Goal: Task Accomplishment & Management: Use online tool/utility

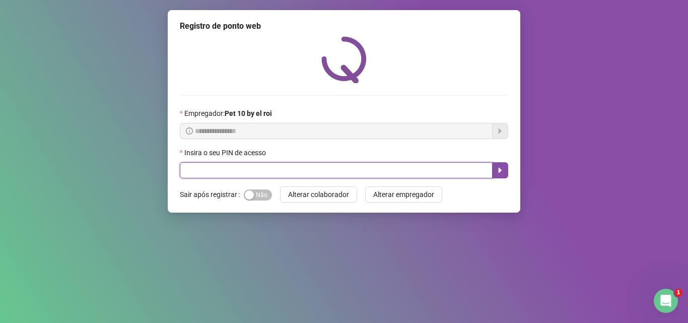
click at [314, 171] on input "text" at bounding box center [336, 170] width 313 height 16
type input "*****"
click at [498, 167] on icon "caret-right" at bounding box center [500, 170] width 8 height 8
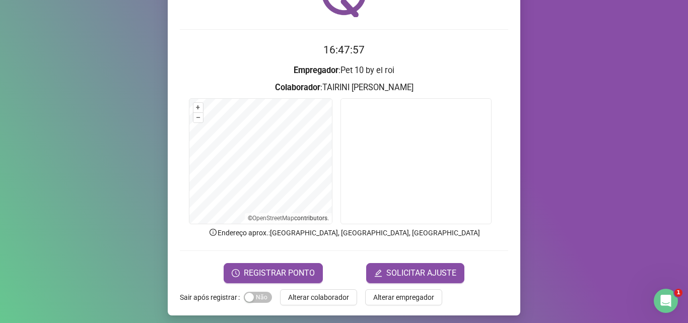
scroll to position [71, 0]
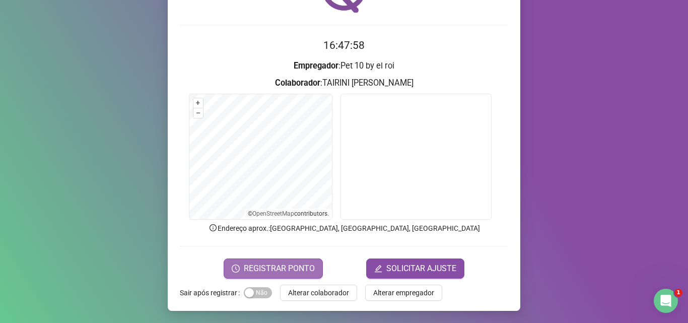
click at [292, 262] on span "REGISTRAR PONTO" at bounding box center [279, 268] width 71 height 12
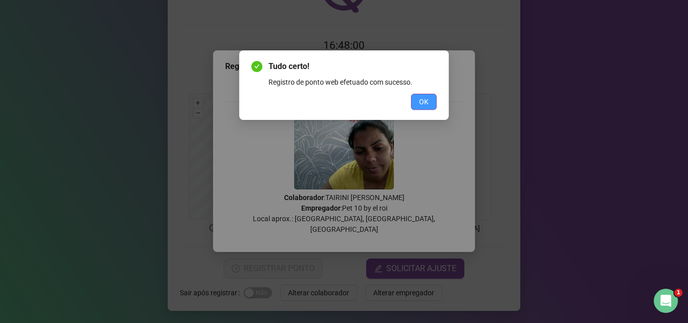
click at [421, 99] on span "OK" at bounding box center [424, 101] width 10 height 11
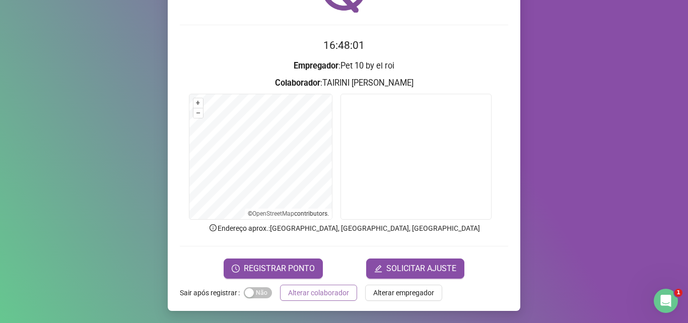
click at [322, 288] on span "Alterar colaborador" at bounding box center [318, 292] width 61 height 11
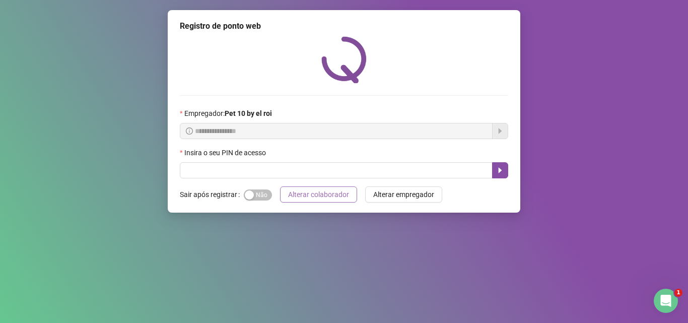
scroll to position [0, 0]
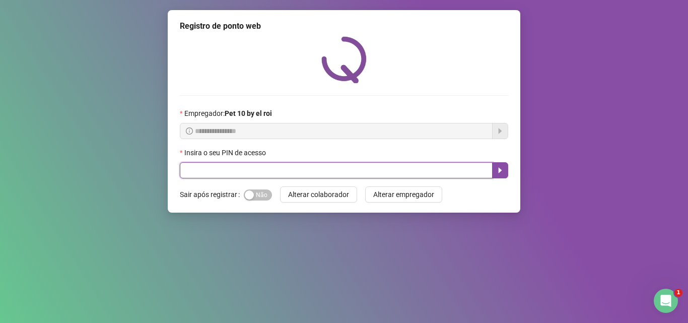
click at [343, 169] on input "text" at bounding box center [336, 170] width 313 height 16
type input "*****"
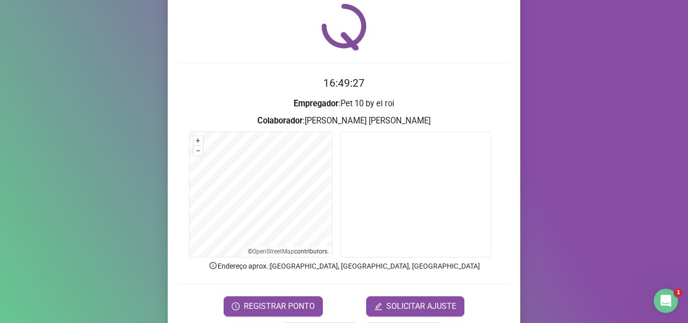
scroll to position [50, 0]
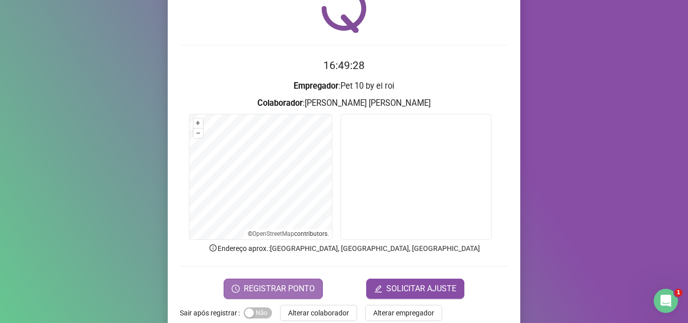
click at [259, 283] on span "REGISTRAR PONTO" at bounding box center [279, 289] width 71 height 12
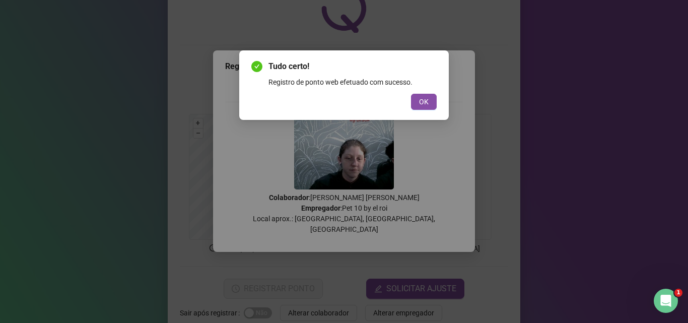
drag, startPoint x: 432, startPoint y: 102, endPoint x: 442, endPoint y: 92, distance: 14.6
click at [440, 96] on div "Tudo certo! Registro de ponto web efetuado com sucesso. OK" at bounding box center [343, 84] width 209 height 69
click at [414, 103] on button "OK" at bounding box center [424, 102] width 26 height 16
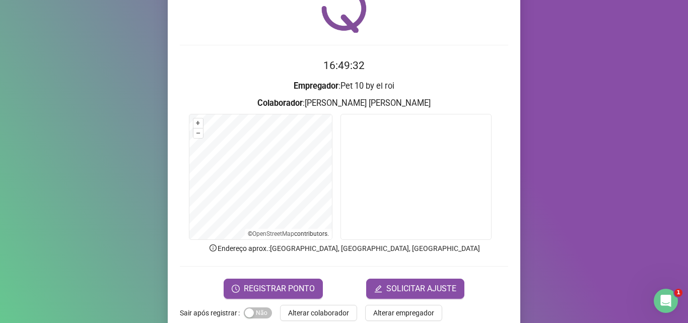
drag, startPoint x: 327, startPoint y: 307, endPoint x: 388, endPoint y: 307, distance: 61.4
click at [341, 307] on span "Alterar colaborador" at bounding box center [318, 312] width 61 height 11
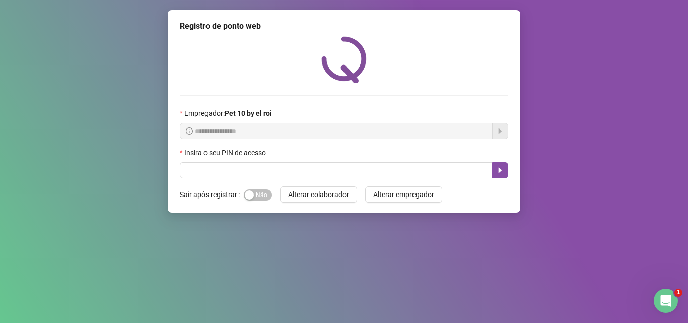
scroll to position [0, 0]
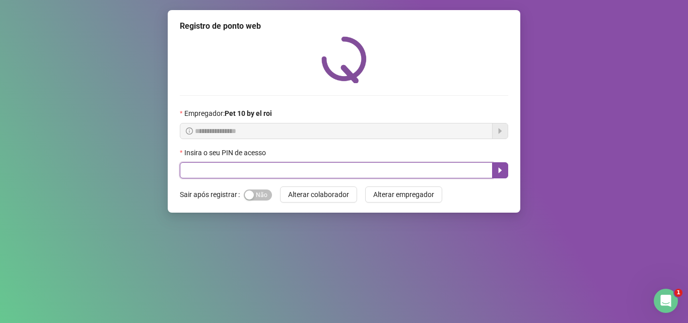
click at [317, 168] on input "text" at bounding box center [336, 170] width 313 height 16
type input "*****"
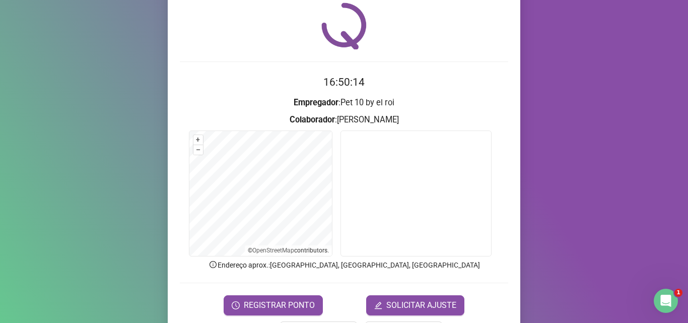
scroll to position [50, 0]
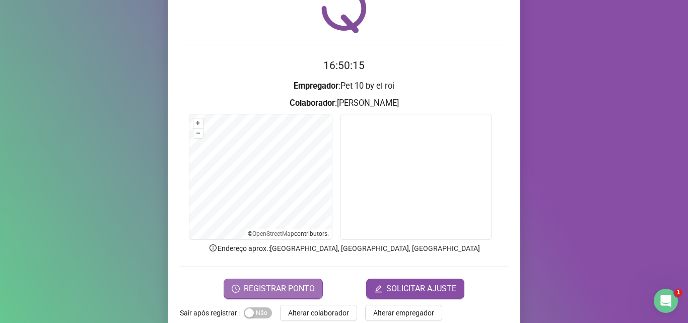
click at [266, 285] on span "REGISTRAR PONTO" at bounding box center [279, 289] width 71 height 12
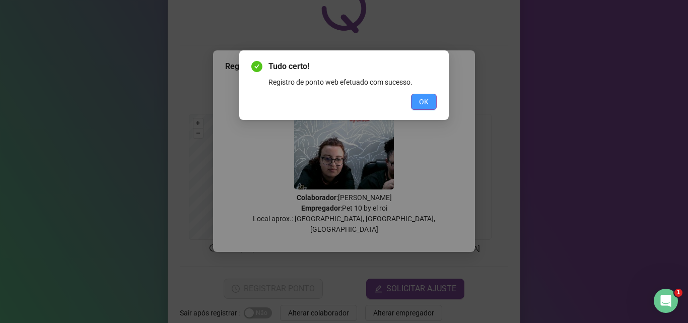
click at [424, 106] on span "OK" at bounding box center [424, 101] width 10 height 11
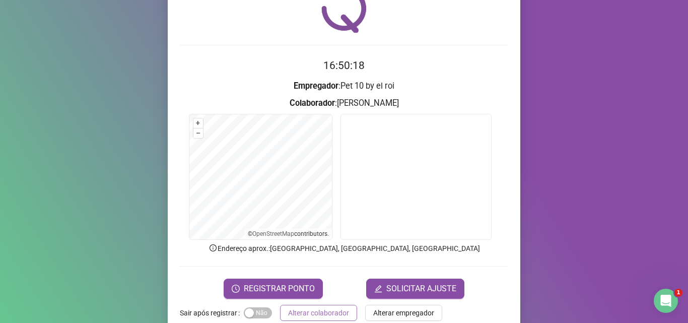
click at [324, 314] on span "Alterar colaborador" at bounding box center [318, 312] width 61 height 11
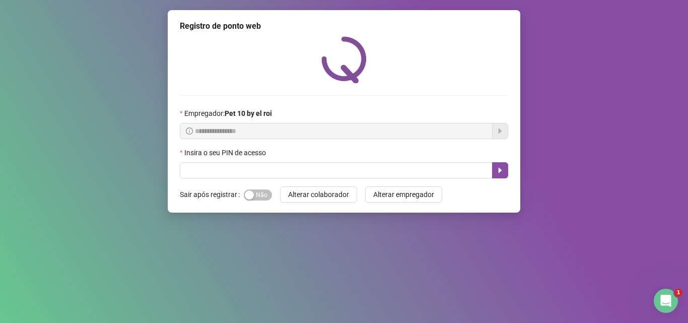
click at [440, 76] on div at bounding box center [344, 59] width 328 height 47
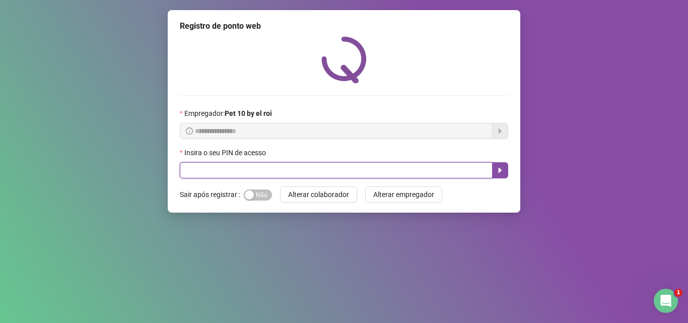
click at [335, 171] on input "text" at bounding box center [336, 170] width 313 height 16
type input "*****"
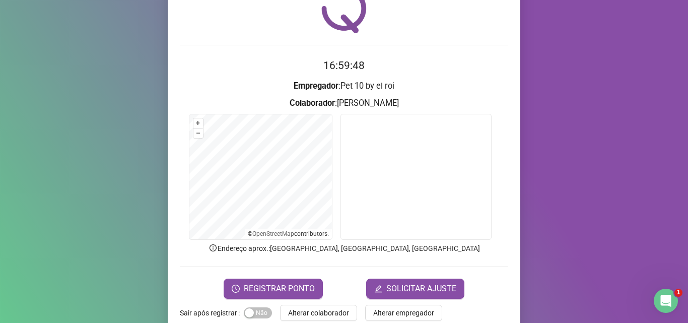
scroll to position [71, 0]
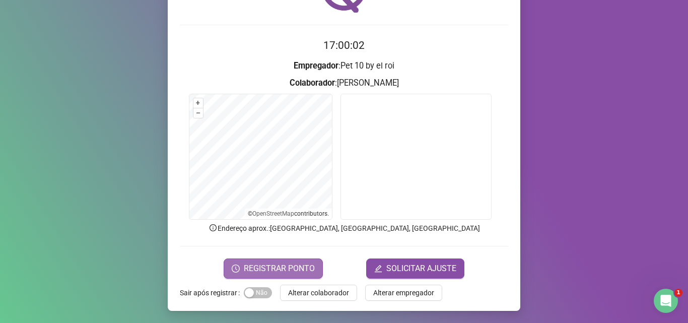
click at [282, 264] on span "REGISTRAR PONTO" at bounding box center [279, 268] width 71 height 12
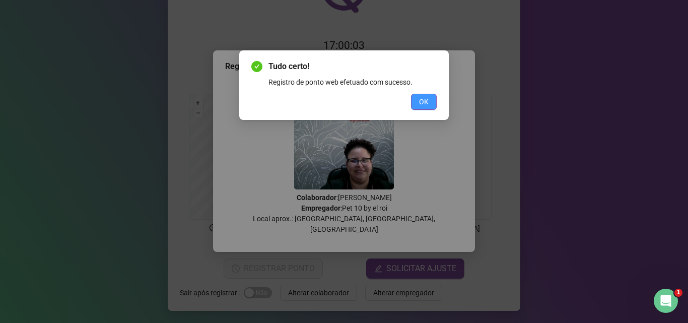
click at [428, 104] on span "OK" at bounding box center [424, 101] width 10 height 11
